Goal: Find specific page/section: Locate item on page

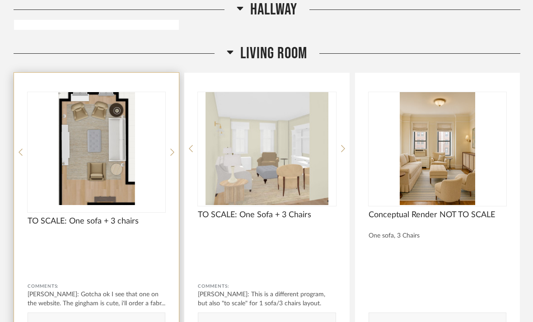
scroll to position [1666, 0]
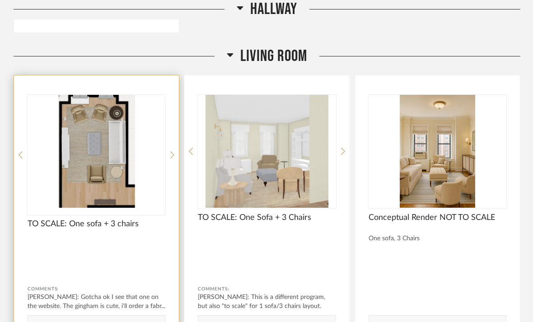
click at [113, 139] on img "0" at bounding box center [97, 151] width 138 height 113
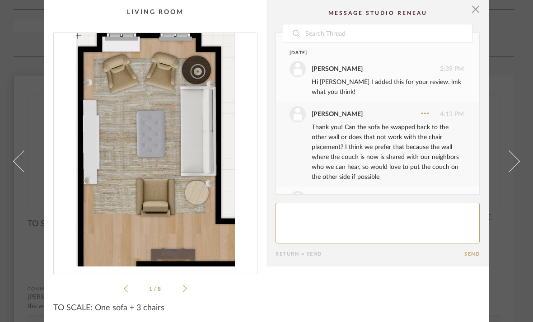
scroll to position [434, 0]
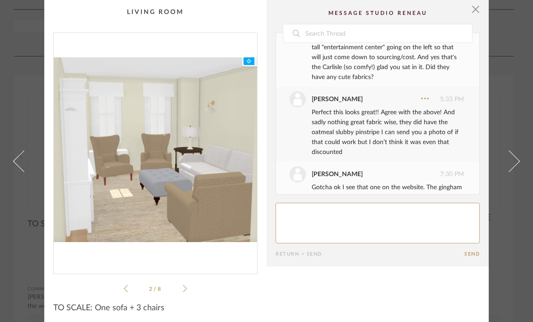
click at [190, 287] on div "2 / 8" at bounding box center [155, 164] width 204 height 262
click at [124, 281] on div "2 / 8" at bounding box center [155, 164] width 204 height 262
click at [127, 280] on div "2 / 8" at bounding box center [155, 164] width 204 height 262
click at [127, 292] on icon at bounding box center [126, 288] width 4 height 7
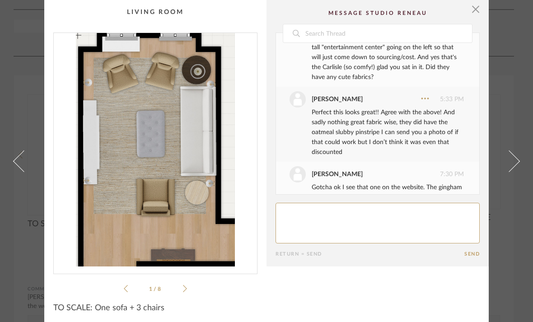
scroll to position [3, 0]
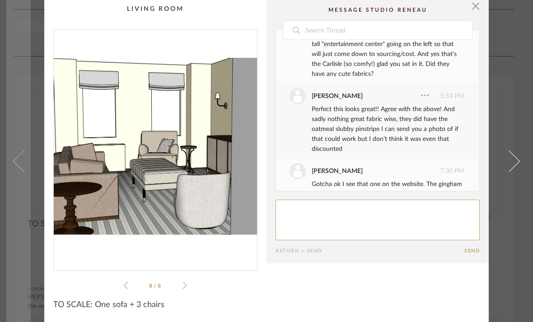
click at [19, 168] on link at bounding box center [18, 161] width 24 height 322
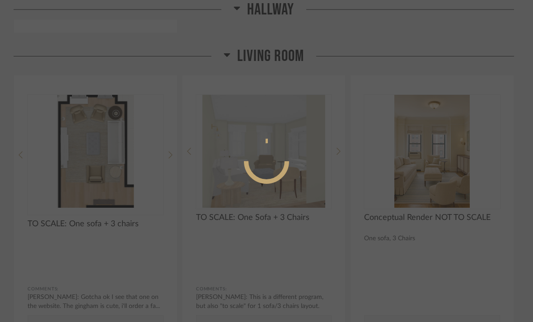
scroll to position [0, 0]
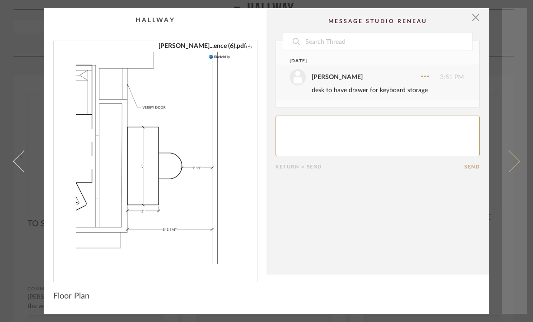
click at [506, 35] on link at bounding box center [515, 161] width 24 height 306
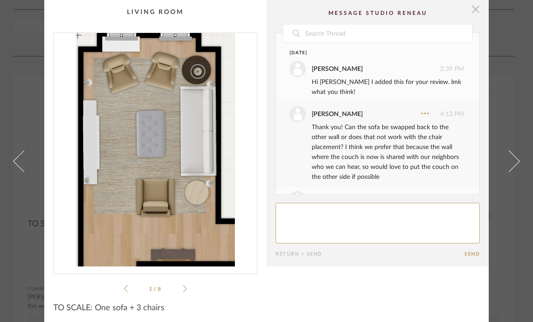
click at [474, 17] on span "button" at bounding box center [476, 9] width 18 height 18
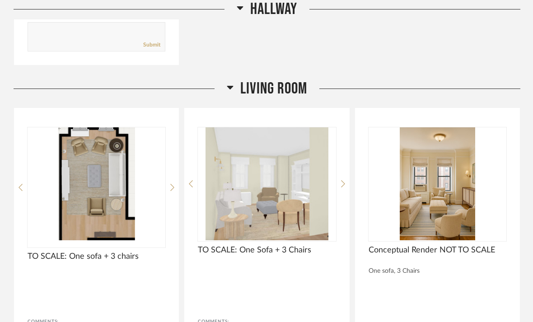
scroll to position [1631, 0]
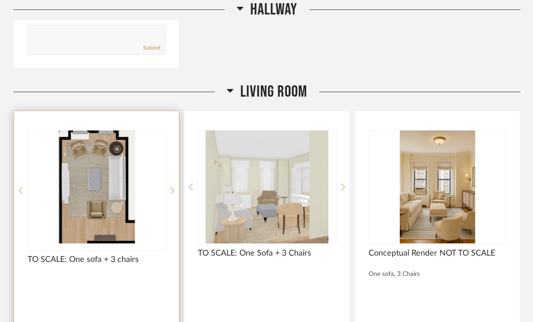
click at [80, 203] on img "0" at bounding box center [97, 187] width 138 height 113
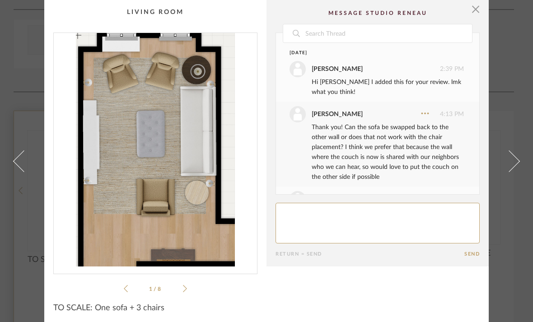
scroll to position [434, 0]
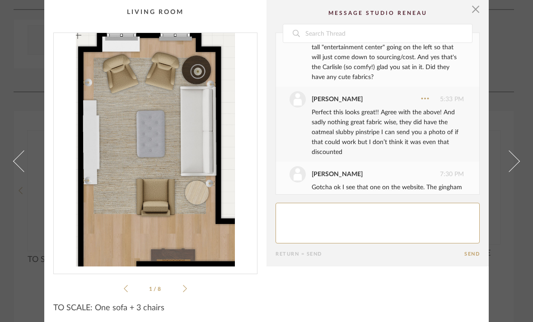
click at [183, 295] on cpp-summary-info "TO SCALE: One sofa + 3 chairs" at bounding box center [155, 305] width 222 height 23
click at [183, 292] on li "1 / 8" at bounding box center [155, 288] width 55 height 11
click at [180, 292] on li "1 / 8" at bounding box center [155, 288] width 55 height 11
click at [189, 284] on div "1 / 8" at bounding box center [155, 164] width 204 height 262
click at [191, 284] on div "1 / 8" at bounding box center [155, 164] width 204 height 262
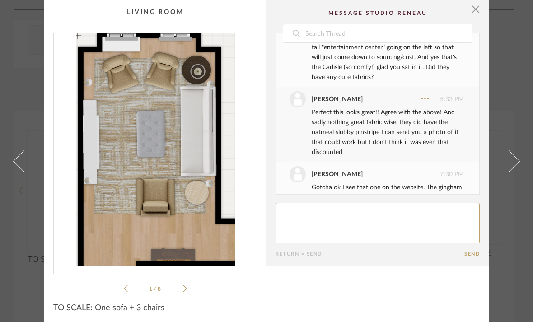
click at [184, 291] on icon at bounding box center [185, 288] width 4 height 7
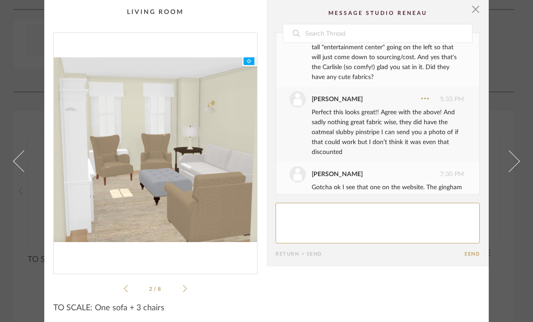
click at [187, 288] on div "2 / 8" at bounding box center [155, 164] width 204 height 262
click at [186, 288] on icon at bounding box center [185, 288] width 4 height 7
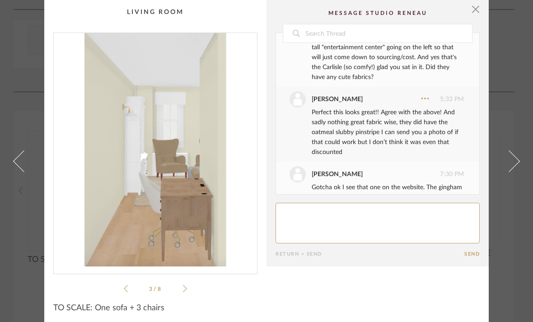
click at [186, 288] on icon at bounding box center [185, 288] width 4 height 7
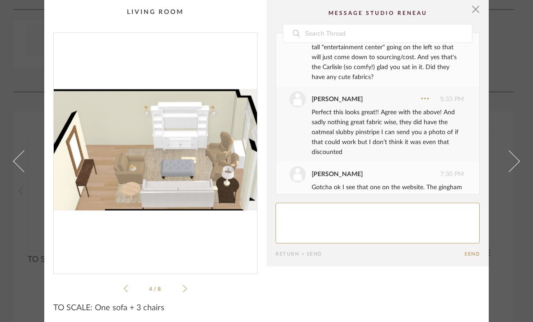
click at [185, 290] on icon at bounding box center [185, 289] width 4 height 8
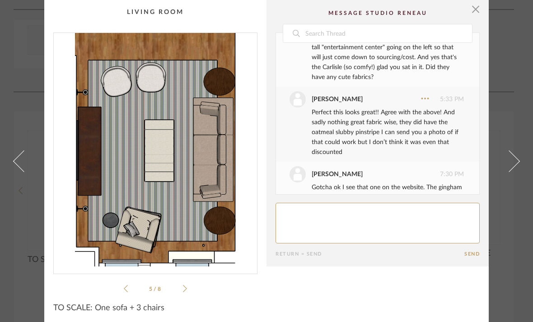
click at [185, 290] on icon at bounding box center [185, 289] width 4 height 8
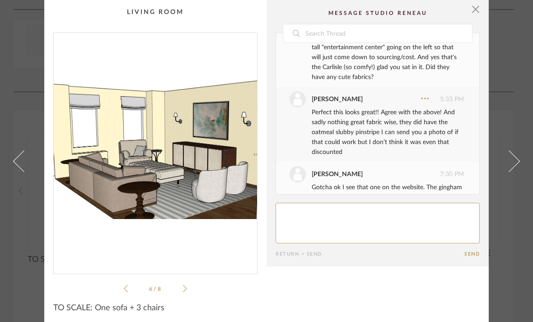
click at [185, 290] on icon at bounding box center [185, 289] width 4 height 8
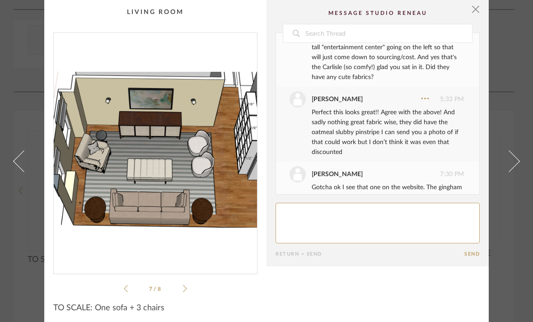
click at [185, 290] on icon at bounding box center [185, 289] width 4 height 8
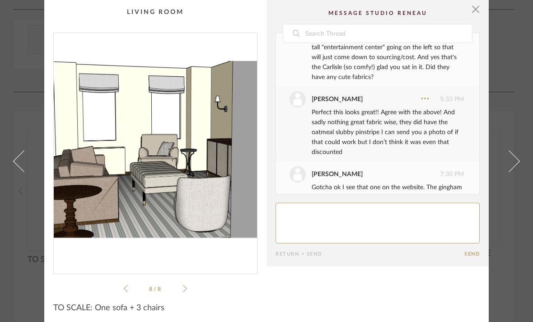
click at [122, 293] on div "8 / 8" at bounding box center [155, 164] width 204 height 262
click at [131, 289] on li "8 / 8" at bounding box center [155, 288] width 55 height 11
click at [129, 289] on li "8 / 8" at bounding box center [155, 288] width 55 height 11
click at [126, 290] on icon at bounding box center [126, 289] width 4 height 8
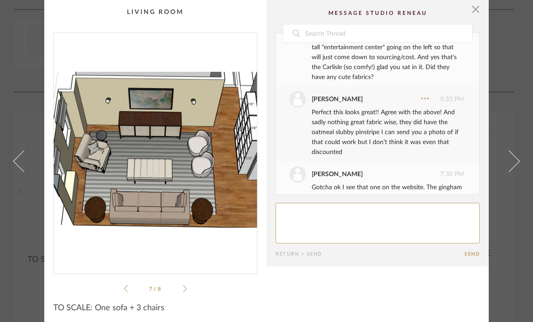
click at [127, 290] on icon at bounding box center [126, 289] width 4 height 8
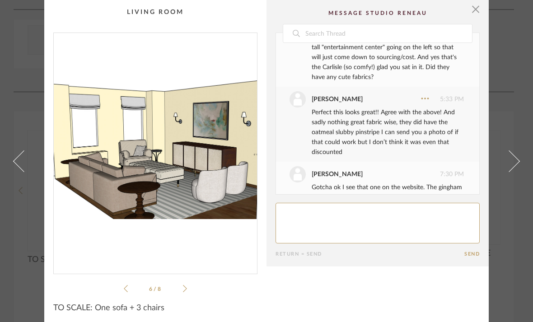
click at [127, 290] on icon at bounding box center [126, 289] width 4 height 8
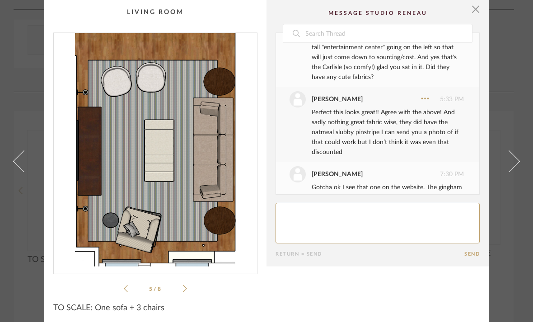
click at [127, 290] on icon at bounding box center [126, 289] width 4 height 8
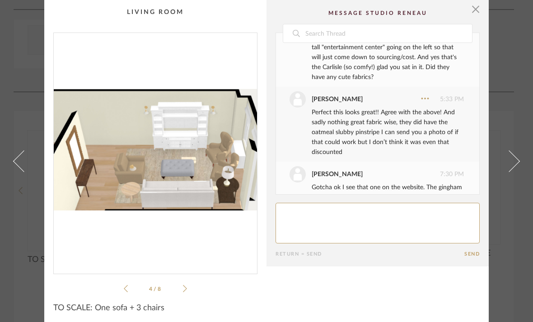
click at [127, 290] on icon at bounding box center [126, 289] width 4 height 8
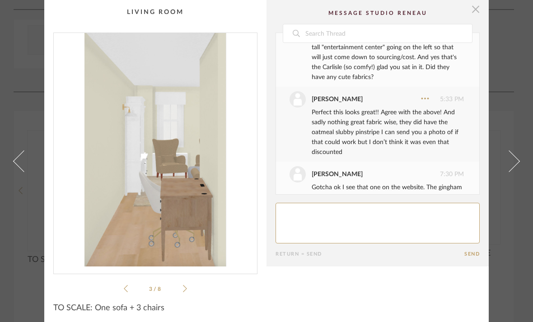
click at [475, 6] on span "button" at bounding box center [476, 9] width 18 height 18
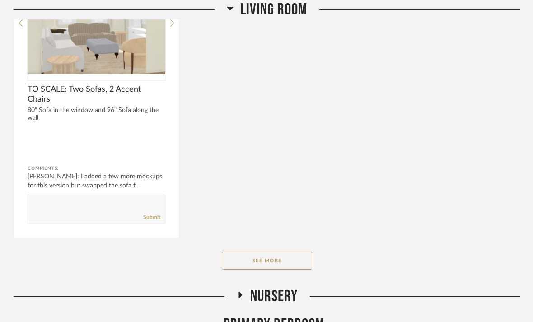
scroll to position [2087, 0]
